Goal: Transaction & Acquisition: Obtain resource

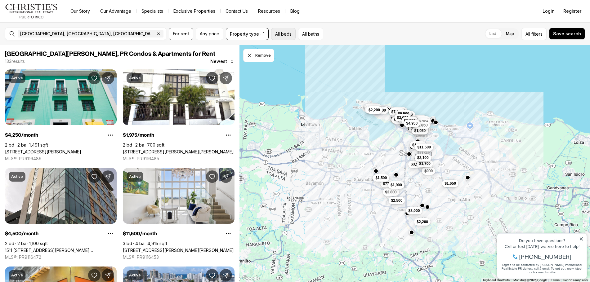
click at [274, 36] on button "All beds" at bounding box center [283, 34] width 25 height 12
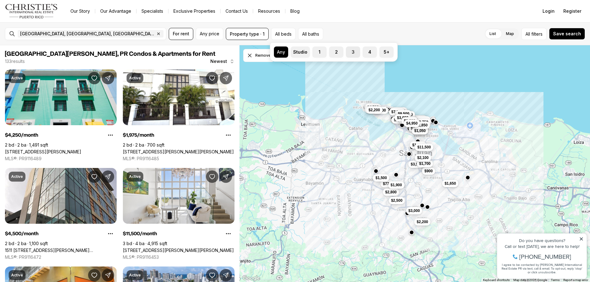
click at [349, 53] on label "3" at bounding box center [353, 52] width 14 height 11
click at [349, 53] on button "3" at bounding box center [349, 50] width 6 height 6
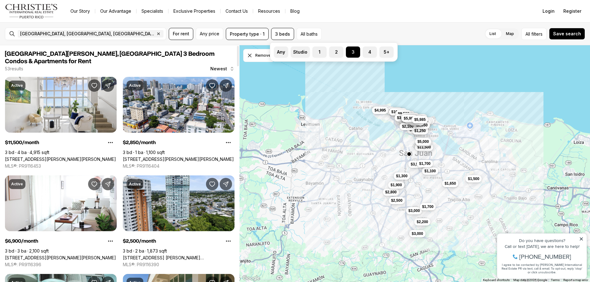
click at [228, 63] on button "Newest" at bounding box center [223, 69] width 32 height 12
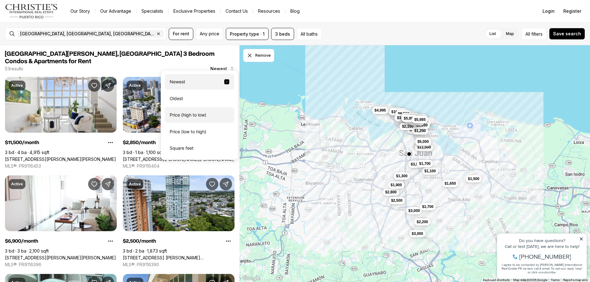
click at [206, 119] on div "Price (high to low)" at bounding box center [199, 115] width 69 height 16
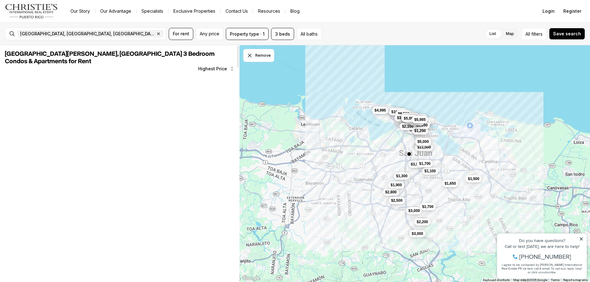
click at [221, 66] on span "Highest Price" at bounding box center [212, 68] width 29 height 5
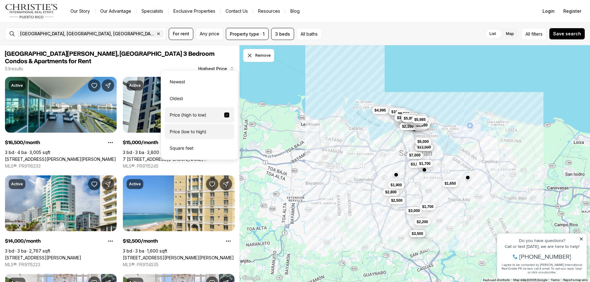
click at [201, 129] on div "Price (low to high)" at bounding box center [199, 132] width 69 height 16
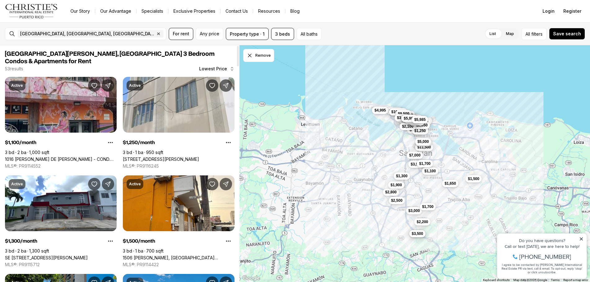
click at [64, 157] on link "1016 [PERSON_NAME] DE [PERSON_NAME] - COND. [STREET_ADDRESS][PERSON_NAME][PERSO…" at bounding box center [61, 160] width 112 height 6
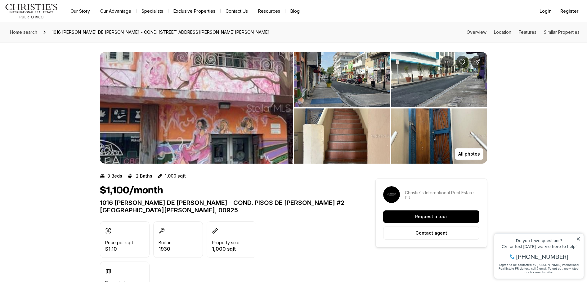
click at [203, 109] on img "View image gallery" at bounding box center [196, 108] width 193 height 112
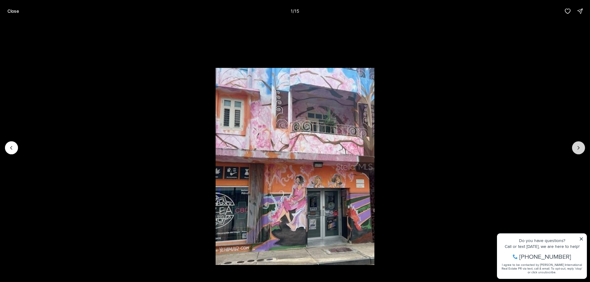
click at [578, 148] on icon "Next slide" at bounding box center [578, 148] width 6 height 6
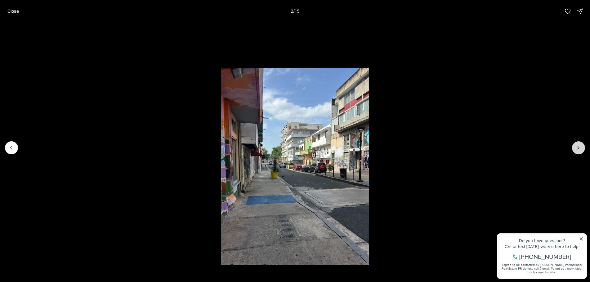
click at [578, 148] on icon "Next slide" at bounding box center [578, 148] width 6 height 6
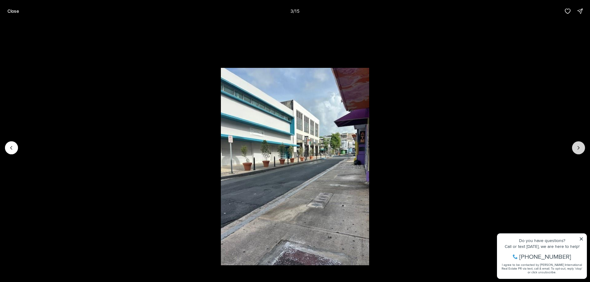
click at [578, 148] on icon "Next slide" at bounding box center [578, 148] width 6 height 6
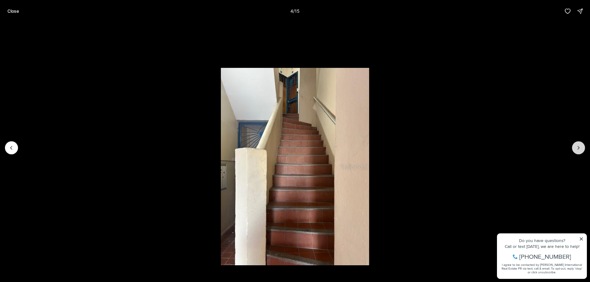
click at [578, 148] on icon "Next slide" at bounding box center [578, 148] width 6 height 6
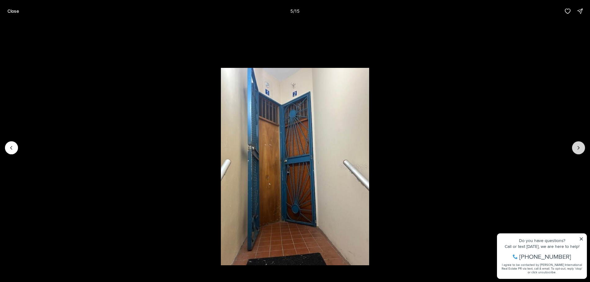
click at [578, 148] on icon "Next slide" at bounding box center [578, 148] width 6 height 6
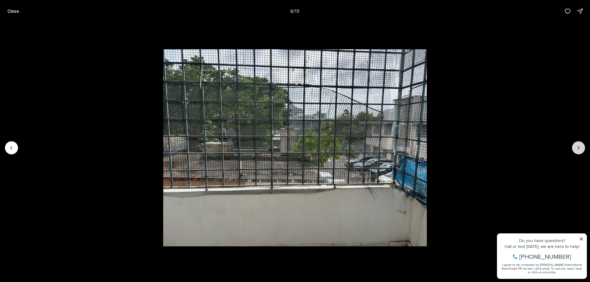
click at [578, 148] on icon "Next slide" at bounding box center [578, 148] width 6 height 6
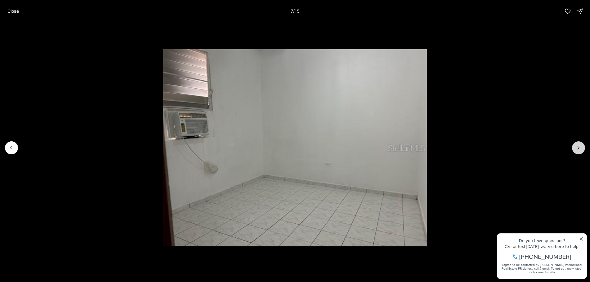
click at [578, 148] on icon "Next slide" at bounding box center [578, 148] width 6 height 6
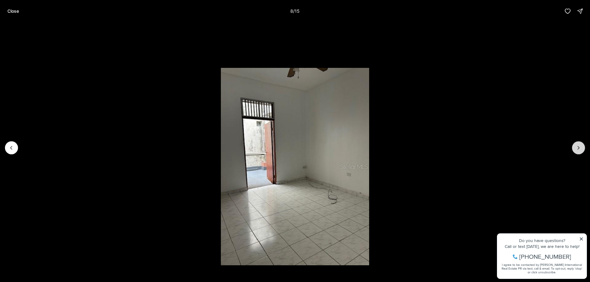
click at [578, 148] on icon "Next slide" at bounding box center [578, 148] width 6 height 6
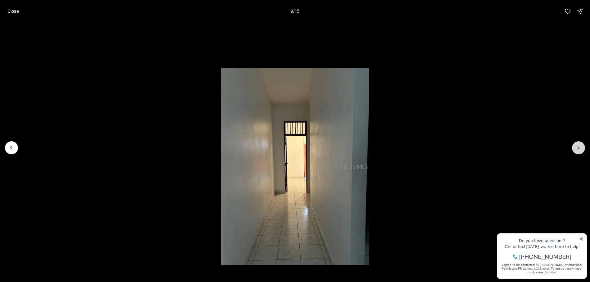
click at [578, 148] on icon "Next slide" at bounding box center [578, 148] width 6 height 6
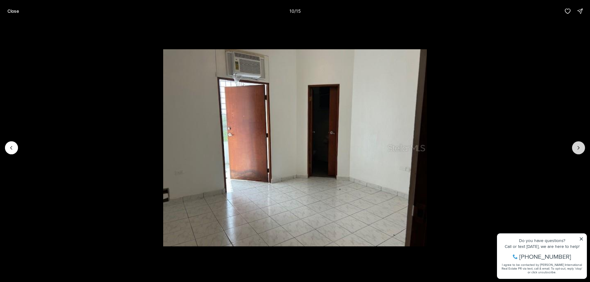
click at [578, 148] on icon "Next slide" at bounding box center [578, 148] width 6 height 6
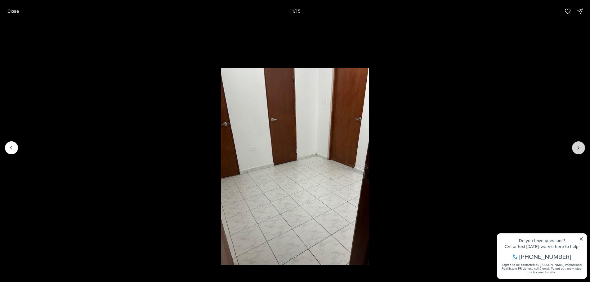
click at [578, 148] on icon "Next slide" at bounding box center [578, 148] width 6 height 6
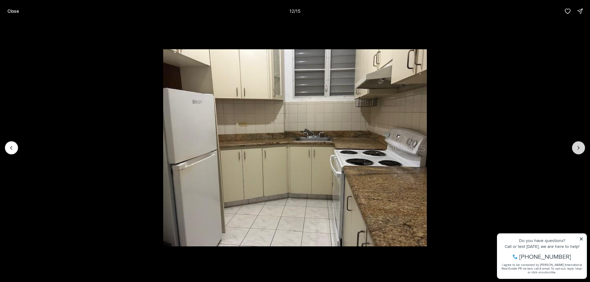
click at [578, 148] on icon "Next slide" at bounding box center [578, 148] width 6 height 6
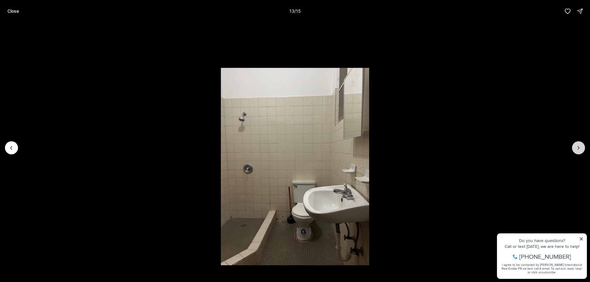
click at [578, 148] on icon "Next slide" at bounding box center [578, 148] width 6 height 6
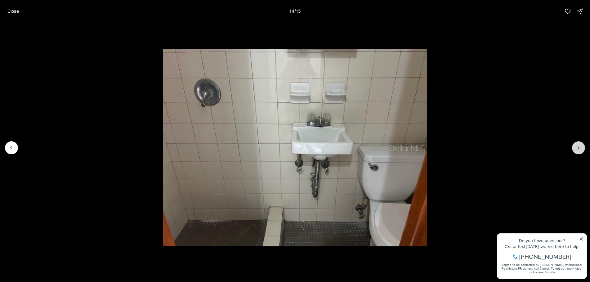
click at [578, 148] on icon "Next slide" at bounding box center [578, 148] width 6 height 6
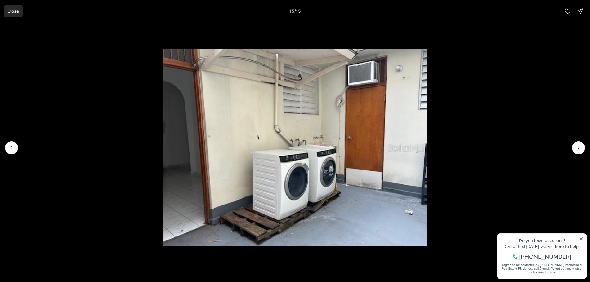
click at [12, 10] on p "Close" at bounding box center [12, 11] width 11 height 5
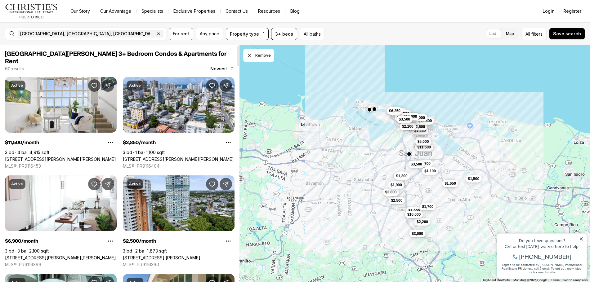
click at [227, 66] on span "Newest" at bounding box center [218, 68] width 17 height 5
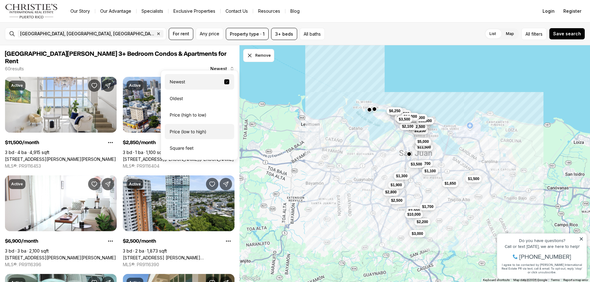
click at [196, 130] on div "Price (low to high)" at bounding box center [199, 132] width 69 height 16
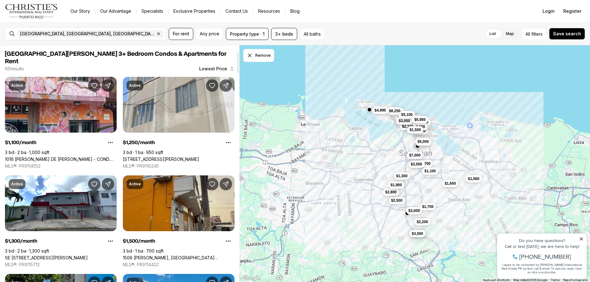
scroll to position [93, 0]
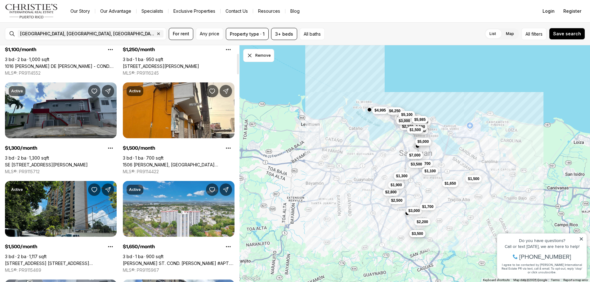
click at [61, 162] on link "SE [STREET_ADDRESS][PERSON_NAME]" at bounding box center [46, 165] width 83 height 6
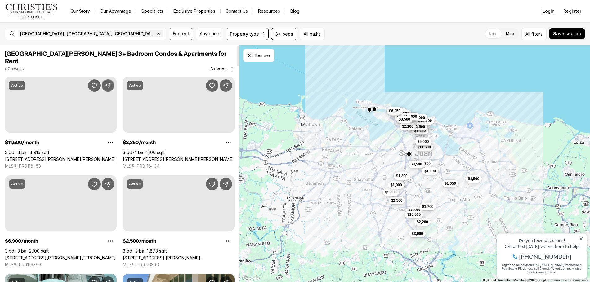
click at [217, 66] on span "Newest" at bounding box center [218, 68] width 17 height 5
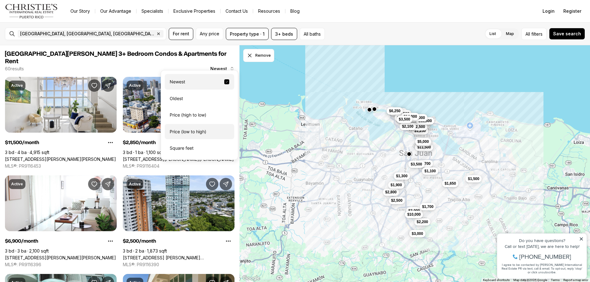
click at [195, 132] on div "Price (low to high)" at bounding box center [199, 132] width 69 height 16
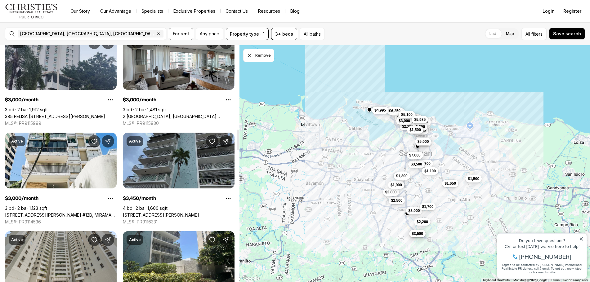
scroll to position [1024, 0]
